Goal: Task Accomplishment & Management: Manage account settings

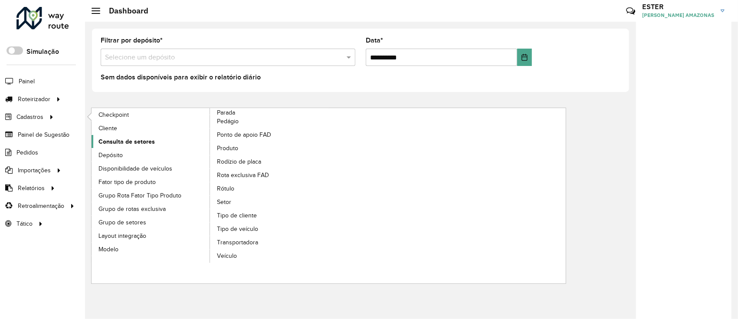
click at [129, 143] on span "Consulta de setores" at bounding box center [126, 141] width 56 height 9
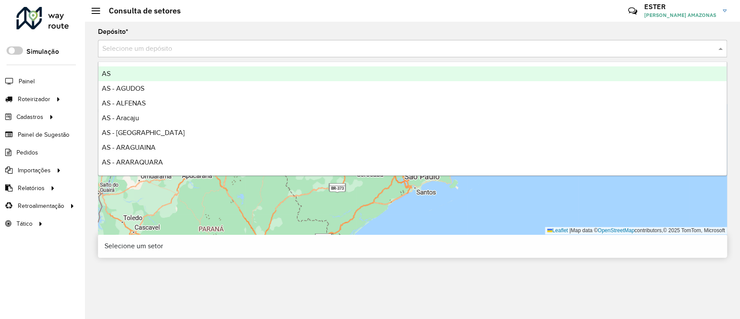
click at [189, 48] on input "text" at bounding box center [403, 49] width 603 height 10
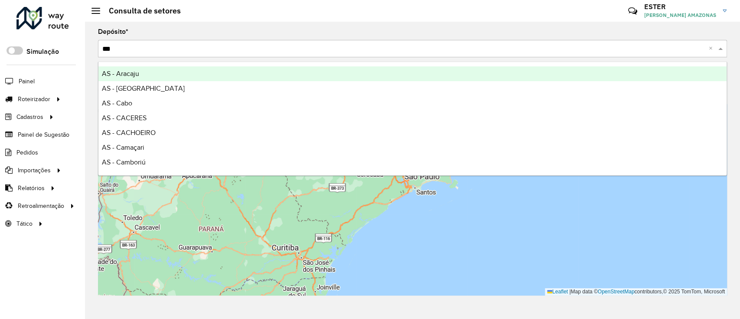
type input "****"
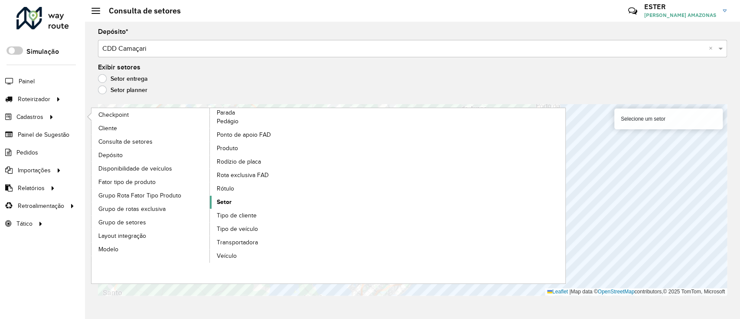
click at [235, 204] on link "Setor" at bounding box center [269, 202] width 119 height 13
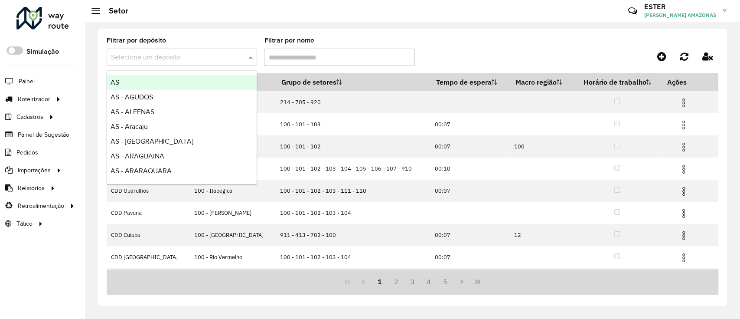
click at [238, 59] on div at bounding box center [182, 57] width 150 height 11
type input "****"
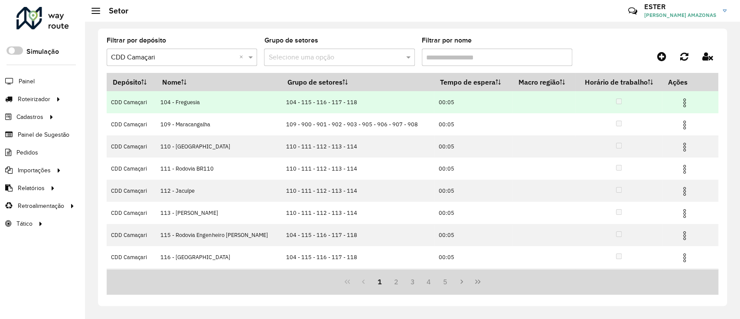
click at [680, 100] on img at bounding box center [684, 103] width 10 height 10
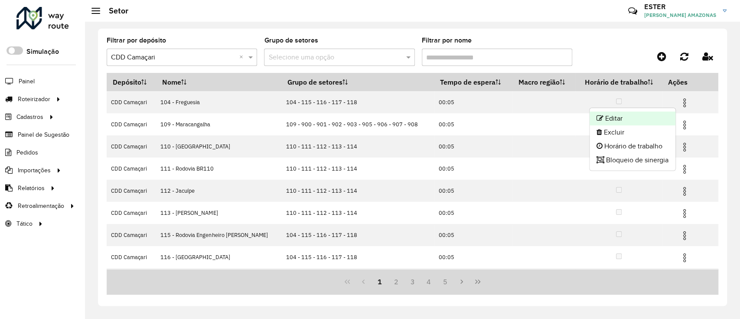
click at [638, 121] on li "Editar" at bounding box center [633, 118] width 86 height 14
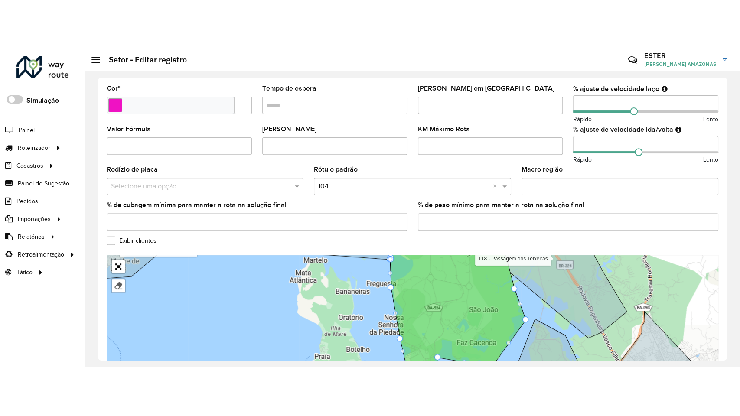
scroll to position [238, 0]
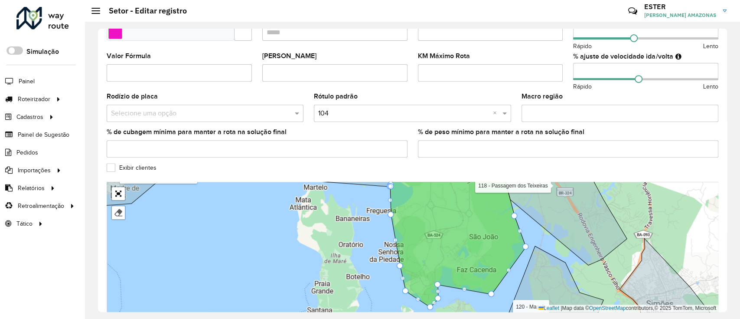
click at [457, 279] on icon at bounding box center [458, 237] width 136 height 139
drag, startPoint x: 420, startPoint y: 172, endPoint x: 415, endPoint y: 119, distance: 53.1
click at [415, 102] on formly-group "Depósito * Selecione um depósito × CDD Camaçari Nome * Veículos OYE9598 × OYE95…" at bounding box center [413, 56] width 612 height 512
click at [118, 194] on link "Abrir mapa em tela cheia" at bounding box center [118, 193] width 13 height 13
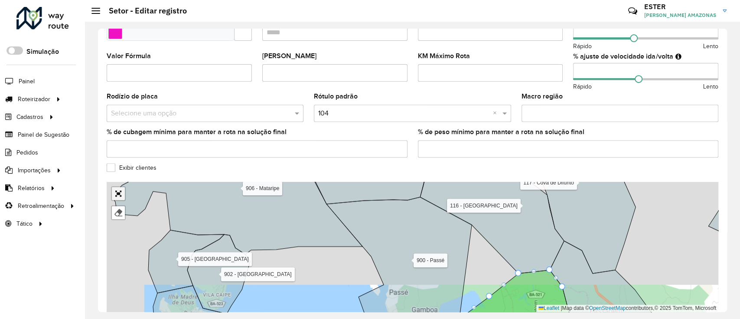
scroll to position [42, 0]
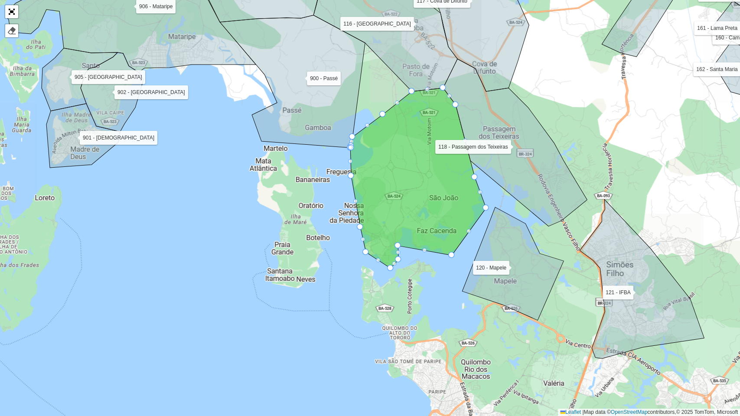
click at [304, 248] on div "109 - [GEOGRAPHIC_DATA] 110 - [GEOGRAPHIC_DATA] 111 - [GEOGRAPHIC_DATA] BR110 1…" at bounding box center [370, 208] width 740 height 416
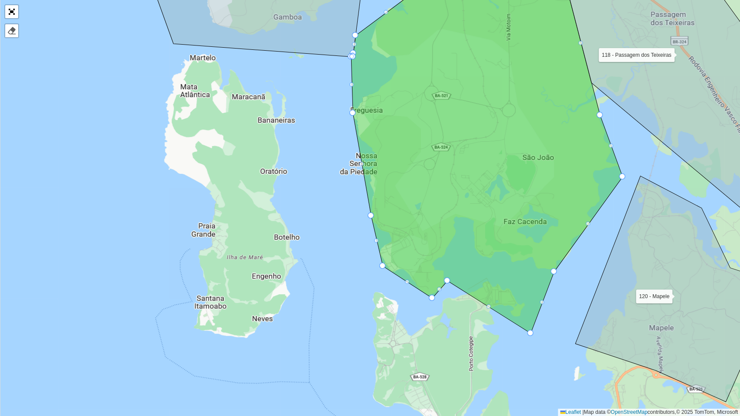
drag, startPoint x: 446, startPoint y: 252, endPoint x: 532, endPoint y: 336, distance: 120.5
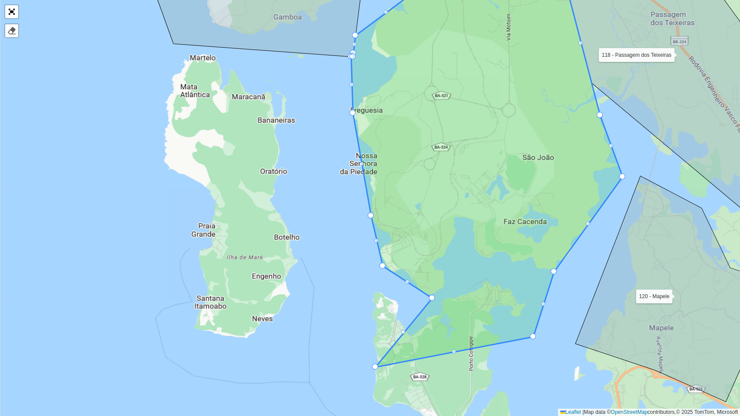
drag, startPoint x: 444, startPoint y: 282, endPoint x: 368, endPoint y: 371, distance: 117.4
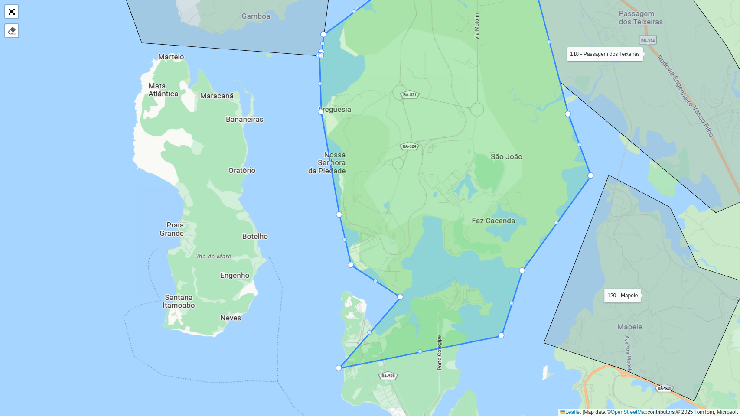
drag, startPoint x: 408, startPoint y: 296, endPoint x: 392, endPoint y: 296, distance: 16.0
click at [392, 296] on div "109 - [GEOGRAPHIC_DATA] 110 - [GEOGRAPHIC_DATA] 111 - [GEOGRAPHIC_DATA] BR110 1…" at bounding box center [370, 208] width 740 height 416
drag, startPoint x: 396, startPoint y: 297, endPoint x: 346, endPoint y: 283, distance: 51.6
click at [9, 11] on link "Abrir mapa em tela cheia" at bounding box center [11, 11] width 13 height 13
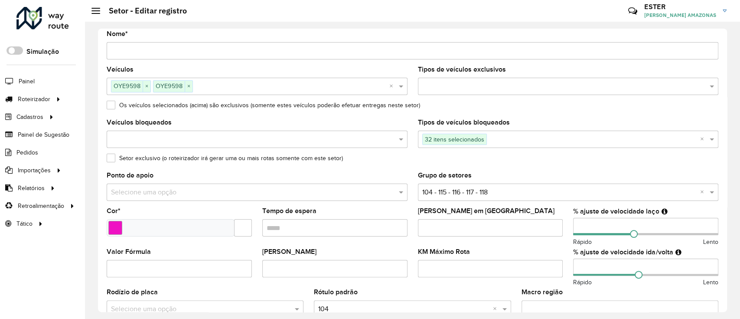
scroll to position [277, 0]
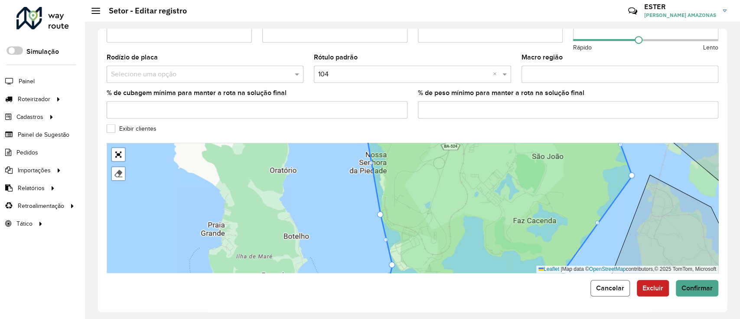
click at [603, 292] on button "Cancelar" at bounding box center [610, 288] width 39 height 16
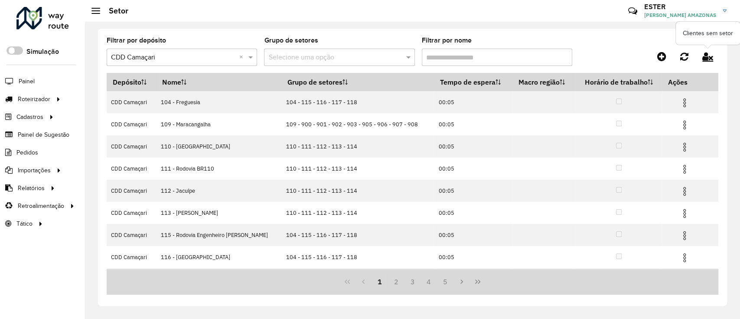
click at [709, 52] on icon at bounding box center [707, 57] width 11 height 10
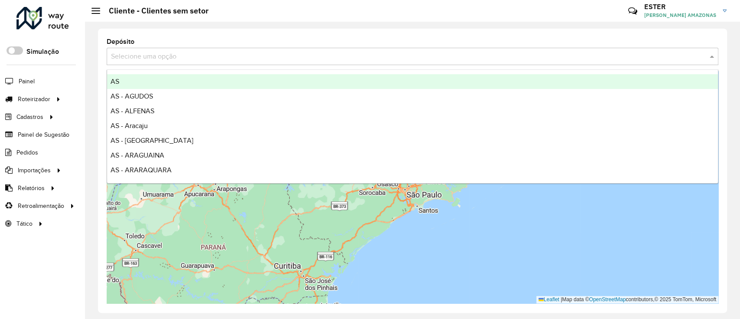
click at [441, 52] on input "text" at bounding box center [404, 57] width 586 height 10
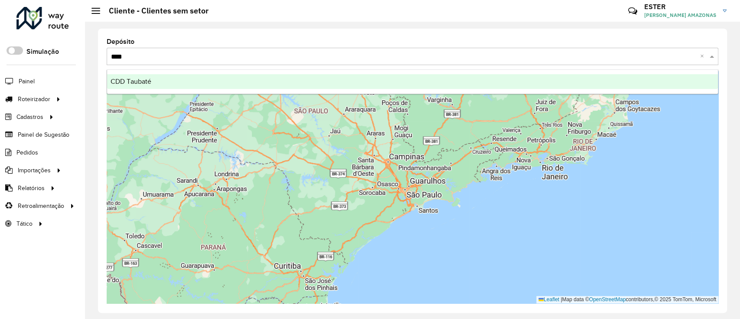
type input "*****"
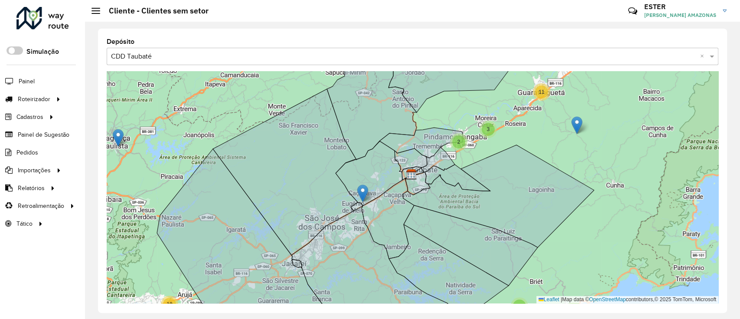
drag, startPoint x: 637, startPoint y: 196, endPoint x: 629, endPoint y: 143, distance: 53.4
click at [629, 143] on div "2 2 4 4 6 10 2 5 4 2 2 2 7 3 11 3 11 2 2 4 12 10 18 4 3 4 12 2 22 11 335 4 47 L…" at bounding box center [413, 187] width 612 height 232
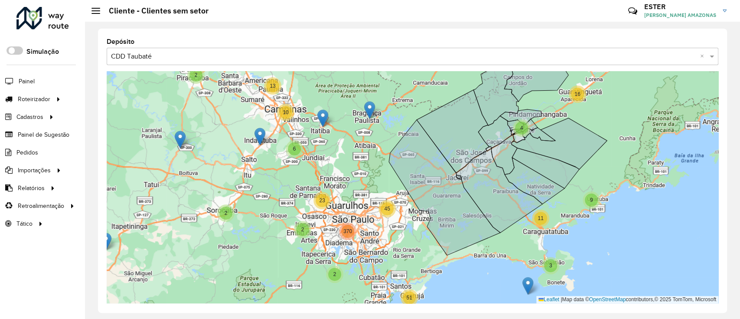
drag, startPoint x: 659, startPoint y: 138, endPoint x: 617, endPoint y: 181, distance: 60.4
click at [617, 181] on div "2 2 2 2 2 2 4 4 6 10 13 4 9 3 11 16 2 2 45 23 370 51 Leaflet | Map data © OpenS…" at bounding box center [413, 187] width 612 height 232
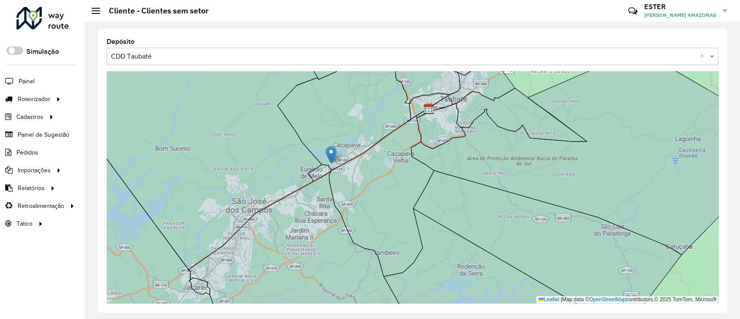
click at [330, 151] on img at bounding box center [331, 155] width 11 height 18
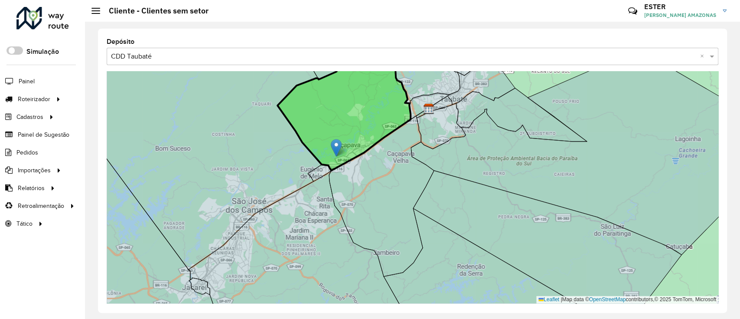
drag, startPoint x: 331, startPoint y: 153, endPoint x: 336, endPoint y: 146, distance: 8.7
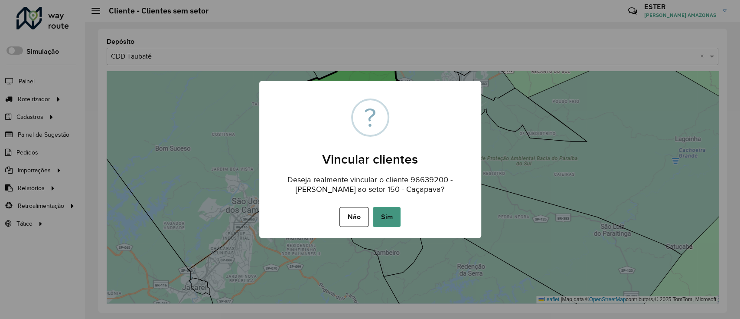
click at [395, 220] on button "Sim" at bounding box center [387, 217] width 28 height 20
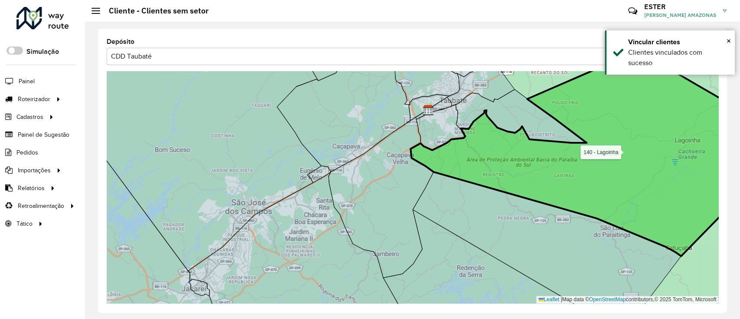
drag, startPoint x: 490, startPoint y: 134, endPoint x: 349, endPoint y: 269, distance: 194.4
click at [411, 256] on icon at bounding box center [595, 153] width 369 height 205
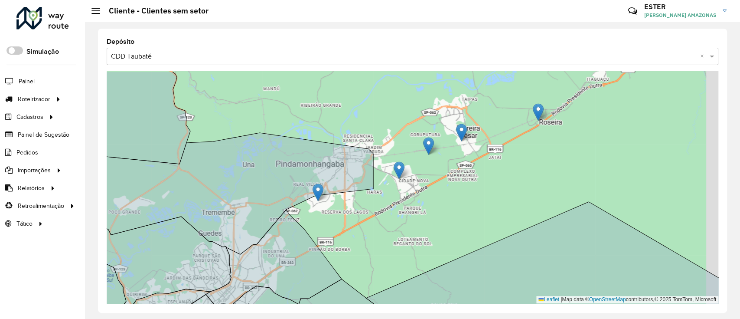
drag, startPoint x: 545, startPoint y: 164, endPoint x: 519, endPoint y: 180, distance: 30.1
click at [519, 179] on div "4 2 2 3 Leaflet | Map data © OpenStreetMap contributors,© 2025 TomTom, Microsoft" at bounding box center [413, 187] width 612 height 232
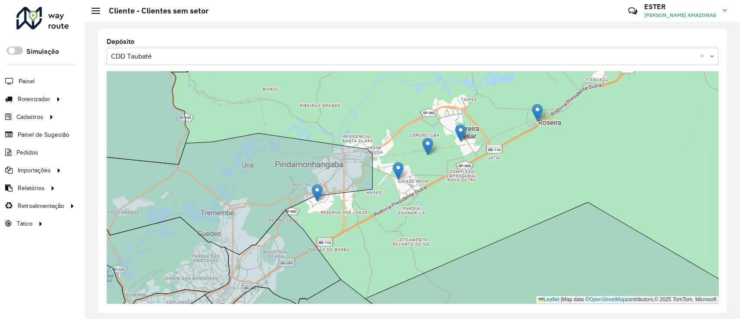
click at [540, 112] on img at bounding box center [537, 113] width 11 height 18
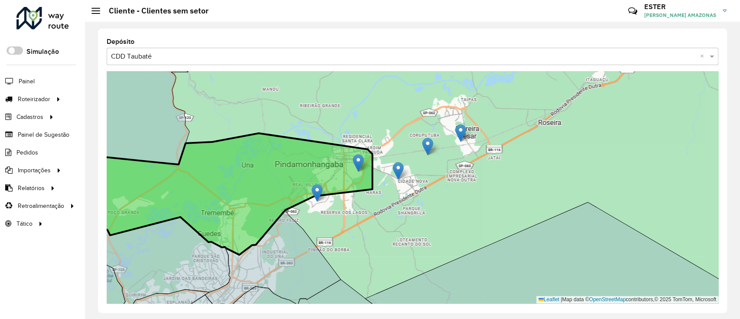
drag, startPoint x: 538, startPoint y: 114, endPoint x: 360, endPoint y: 163, distance: 184.9
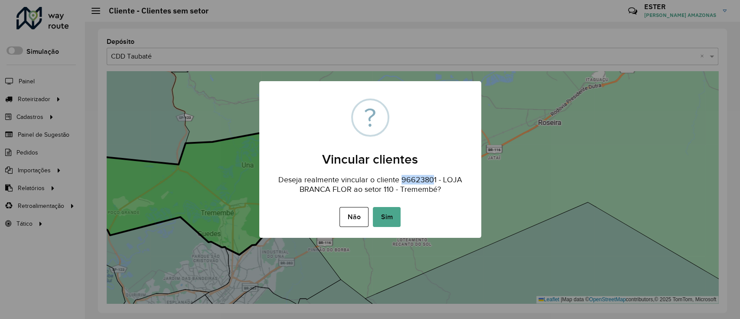
drag, startPoint x: 400, startPoint y: 180, endPoint x: 434, endPoint y: 181, distance: 33.8
click at [434, 181] on div "Deseja realmente vincular o cliente 96623801 - LOJA BRANCA FLOR ao setor 110 - …" at bounding box center [370, 181] width 222 height 29
click at [353, 215] on button "Não" at bounding box center [354, 217] width 29 height 20
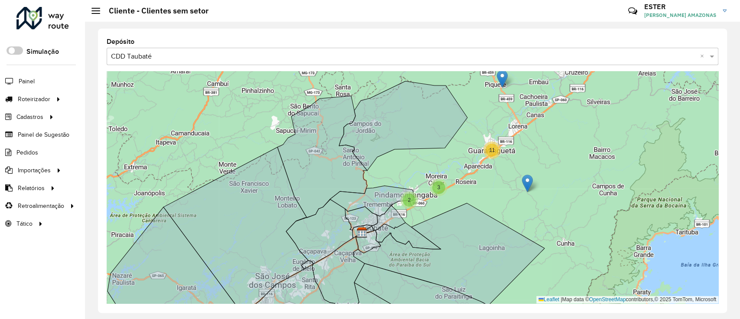
drag, startPoint x: 587, startPoint y: 269, endPoint x: 604, endPoint y: 215, distance: 56.5
click at [604, 215] on div "2 2 2 4 4 6 10 2 5 4 2 2 2 7 3 11 3 11 2 2 4 12 10 18 4 3 4 12 2 22 11 335 4 14…" at bounding box center [413, 187] width 612 height 232
